Goal: Task Accomplishment & Management: Complete application form

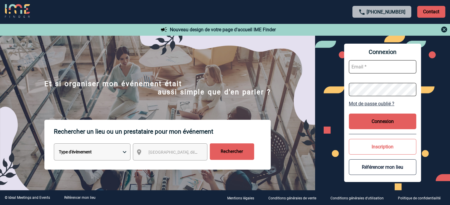
type input "smiladinovic@ime-groupe.com"
click at [383, 121] on button "Connexion" at bounding box center [382, 122] width 67 height 16
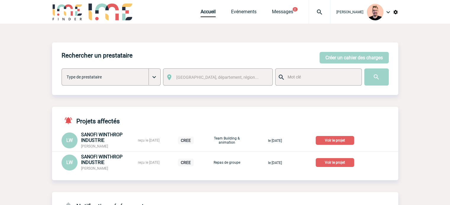
click at [309, 14] on img at bounding box center [319, 12] width 21 height 7
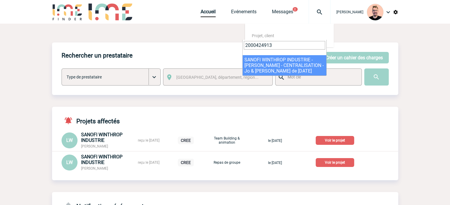
type input "2000424913"
select select "24414"
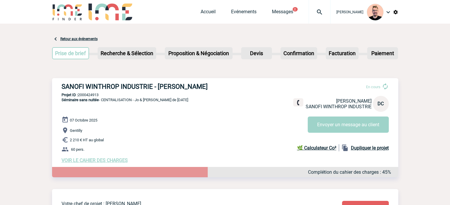
scroll to position [30, 0]
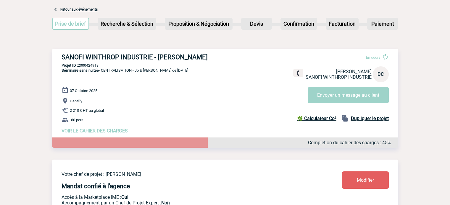
click at [86, 131] on span "VOIR LE CAHIER DES CHARGES" at bounding box center [94, 131] width 66 height 6
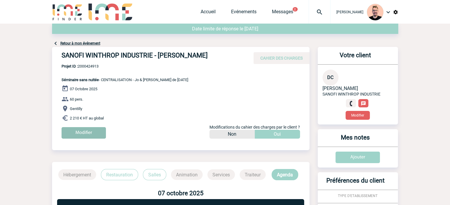
click at [79, 134] on input "Modifier" at bounding box center [83, 133] width 44 height 12
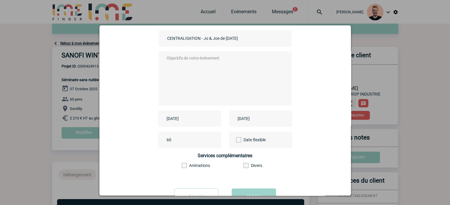
scroll to position [59, 0]
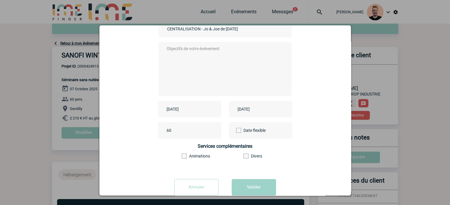
click at [195, 109] on input "2025-10-07" at bounding box center [185, 110] width 41 height 8
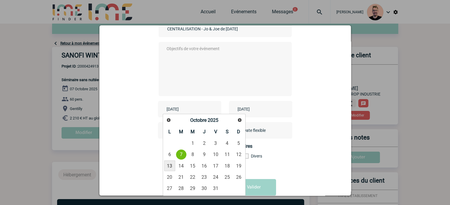
click at [166, 166] on link "13" at bounding box center [169, 166] width 11 height 11
type input "2025-10-13"
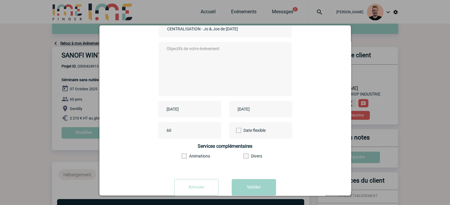
click at [243, 108] on input "2025-10-07" at bounding box center [256, 110] width 41 height 8
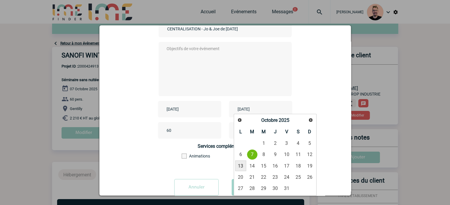
click at [238, 166] on link "13" at bounding box center [240, 166] width 11 height 11
type input "2025-10-13"
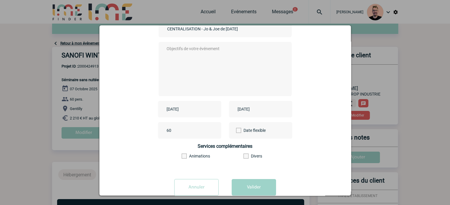
click at [189, 51] on textarea at bounding box center [223, 68] width 117 height 47
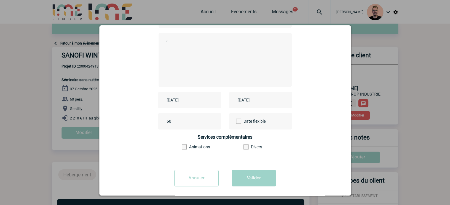
scroll to position [73, 0]
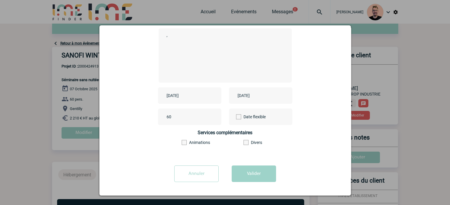
type textarea ","
click at [246, 164] on form "Choisissez un type d'évènement Séminaire avec nuitée Séminaire sans nuitée Repa…" at bounding box center [225, 86] width 237 height 202
click at [251, 175] on button "Valider" at bounding box center [253, 174] width 44 height 17
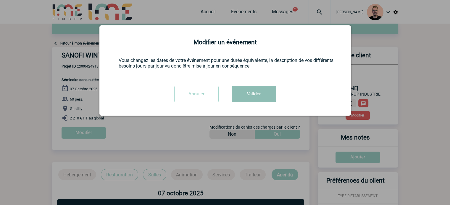
click at [247, 93] on button "Valider" at bounding box center [253, 94] width 44 height 17
